Goal: Complete application form

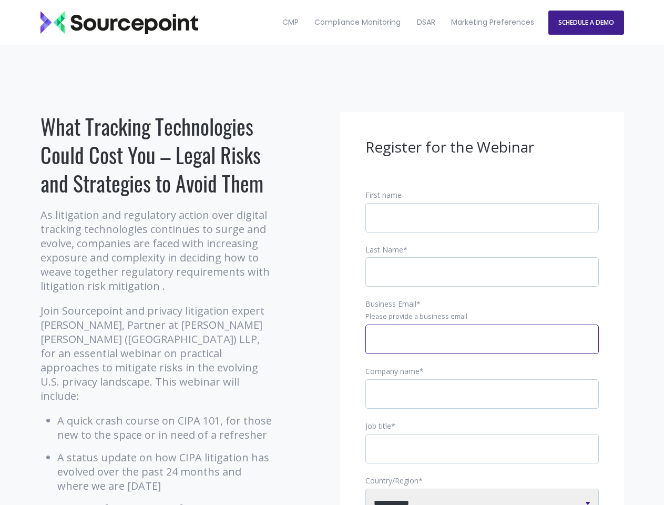
click at [482, 348] on input "Business Email *" at bounding box center [481, 338] width 233 height 29
